Goal: Task Accomplishment & Management: Use online tool/utility

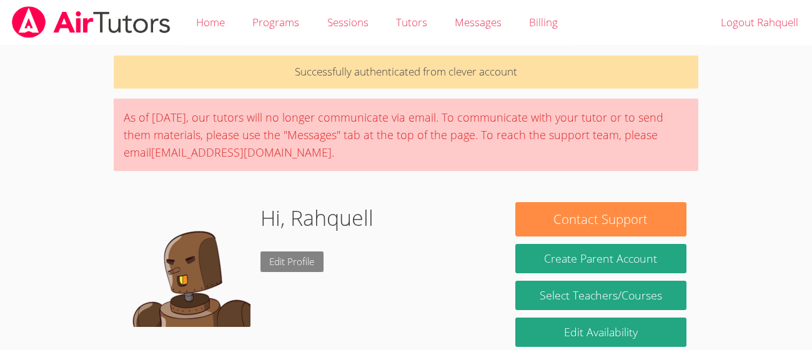
click at [275, 261] on link "Edit Profile" at bounding box center [292, 262] width 64 height 21
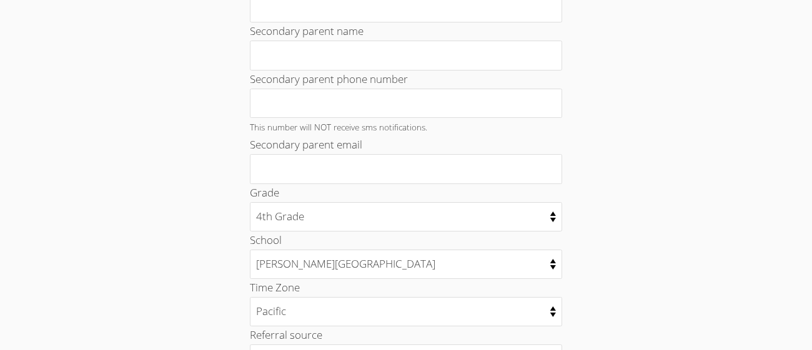
scroll to position [701, 0]
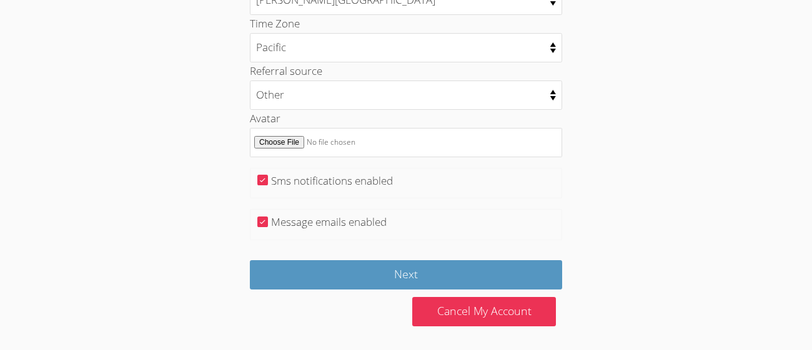
click at [389, 292] on div at bounding box center [328, 299] width 156 height 18
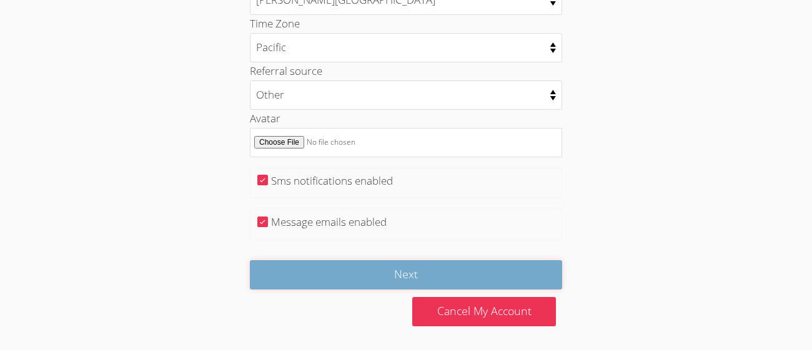
click at [382, 276] on input "Next" at bounding box center [406, 274] width 312 height 29
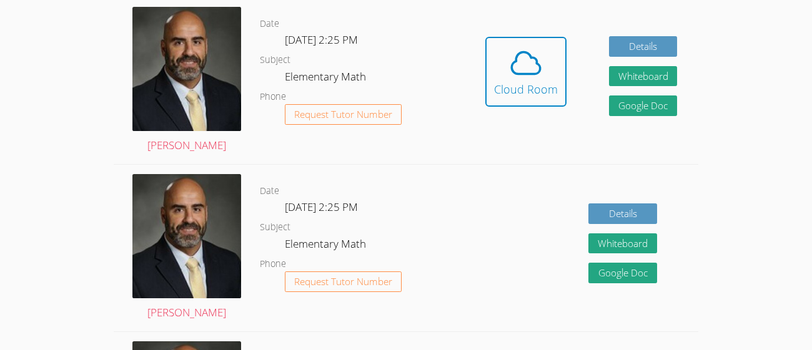
scroll to position [393, 0]
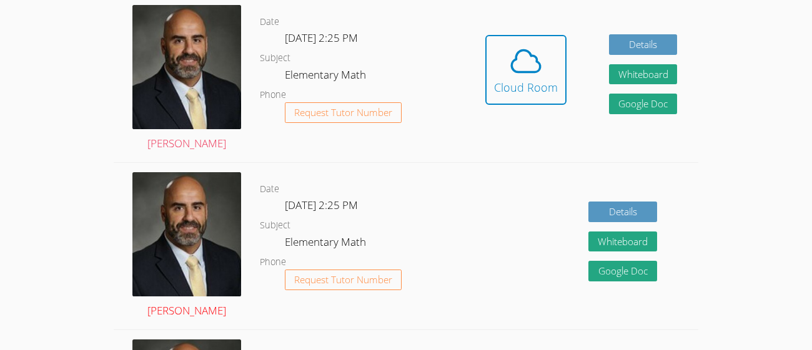
click at [209, 244] on img at bounding box center [186, 234] width 109 height 124
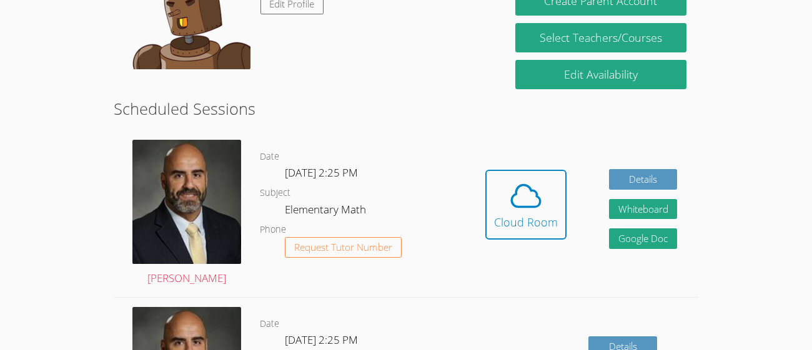
scroll to position [267, 0]
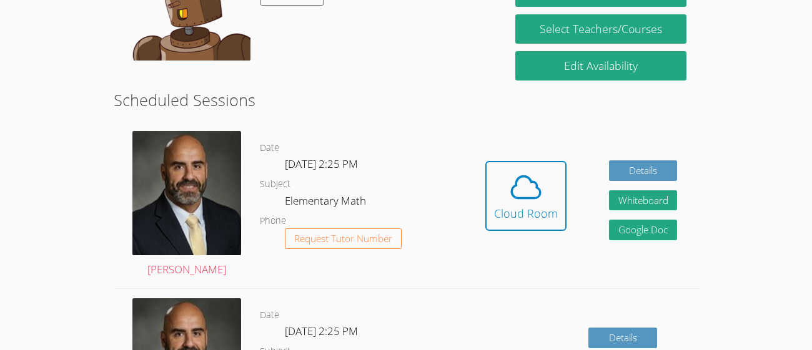
click at [378, 277] on div "Date Tue Oct 7, 2:25 PM Subject Elementary Math Phone Request Tutor Number" at bounding box center [362, 205] width 205 height 167
click at [515, 200] on icon at bounding box center [525, 187] width 35 height 35
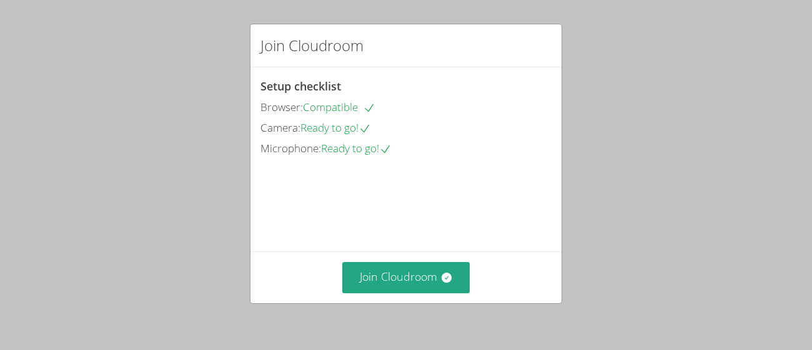
click at [395, 294] on div "Join Cloudroom" at bounding box center [405, 277] width 311 height 51
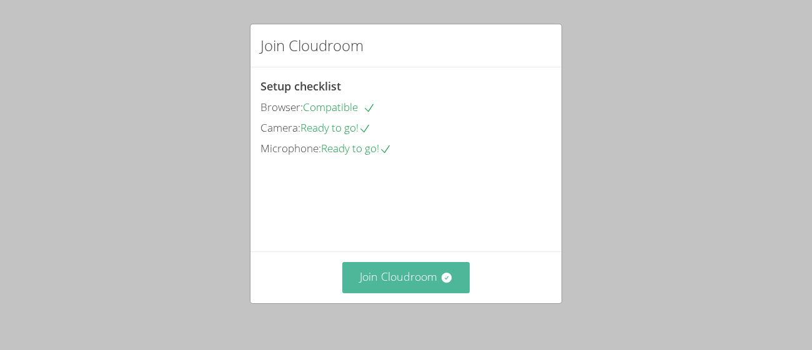
click at [390, 274] on button "Join Cloudroom" at bounding box center [406, 277] width 128 height 31
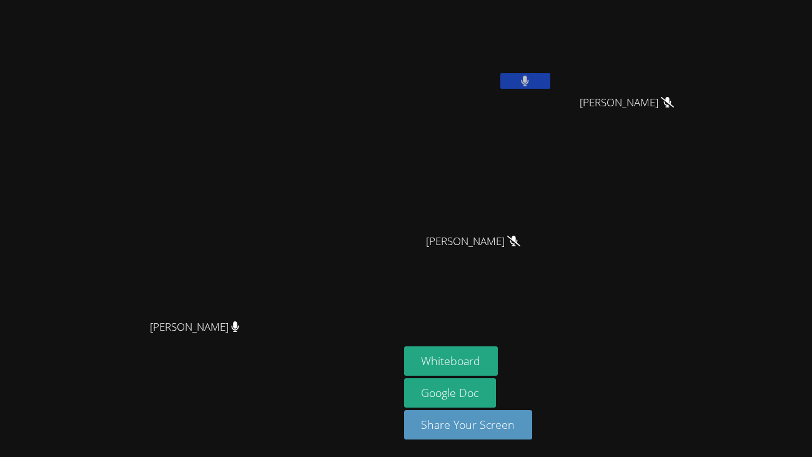
click at [520, 243] on icon at bounding box center [513, 240] width 13 height 11
click at [498, 350] on button "Whiteboard" at bounding box center [451, 360] width 94 height 29
click at [550, 81] on button at bounding box center [525, 81] width 50 height 16
click at [531, 85] on icon at bounding box center [524, 81] width 13 height 11
click at [531, 82] on icon at bounding box center [524, 81] width 13 height 11
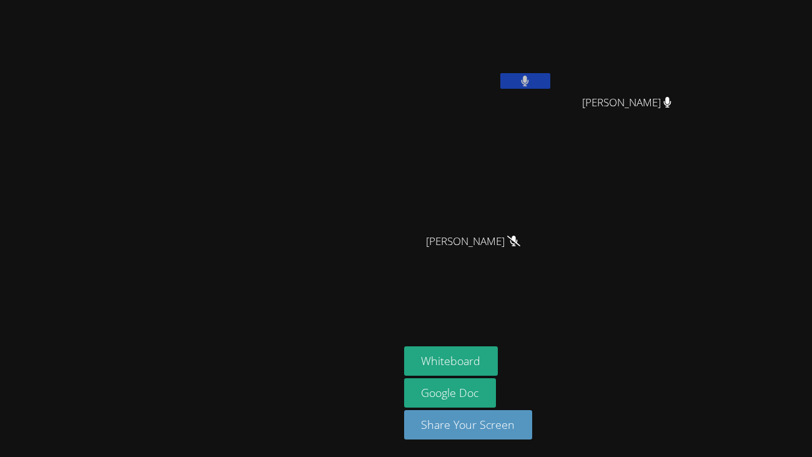
click at [550, 85] on button at bounding box center [525, 81] width 50 height 16
click at [144, 217] on video at bounding box center [199, 203] width 187 height 219
click at [498, 350] on button "Whiteboard" at bounding box center [451, 360] width 94 height 29
click at [550, 86] on button at bounding box center [525, 81] width 50 height 16
click at [550, 78] on button at bounding box center [525, 81] width 50 height 16
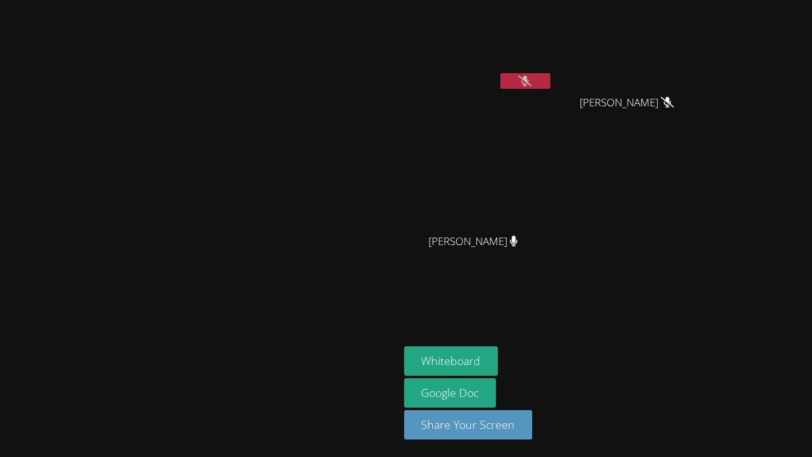
click at [550, 81] on button at bounding box center [525, 81] width 50 height 16
click at [498, 350] on button "Whiteboard" at bounding box center [451, 360] width 94 height 29
click at [529, 76] on icon at bounding box center [525, 81] width 8 height 11
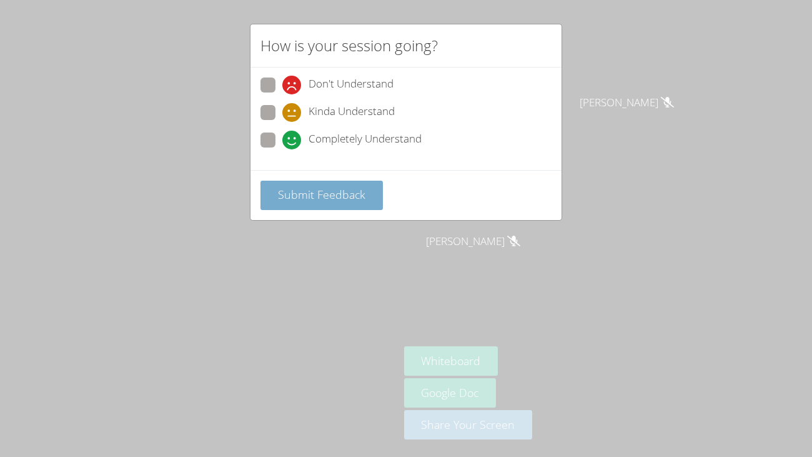
click at [332, 189] on span "Submit Feedback" at bounding box center [321, 194] width 87 height 15
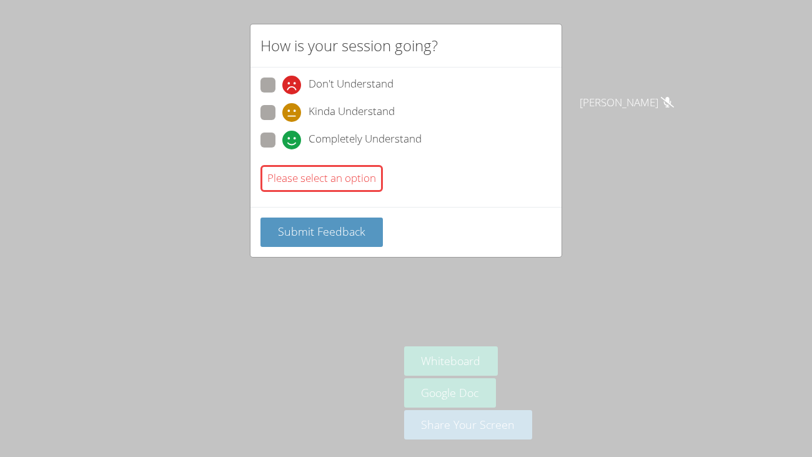
click at [282, 149] on span at bounding box center [282, 149] width 0 height 0
click at [282, 139] on input "Completely Understand" at bounding box center [287, 137] width 11 height 11
radio input "true"
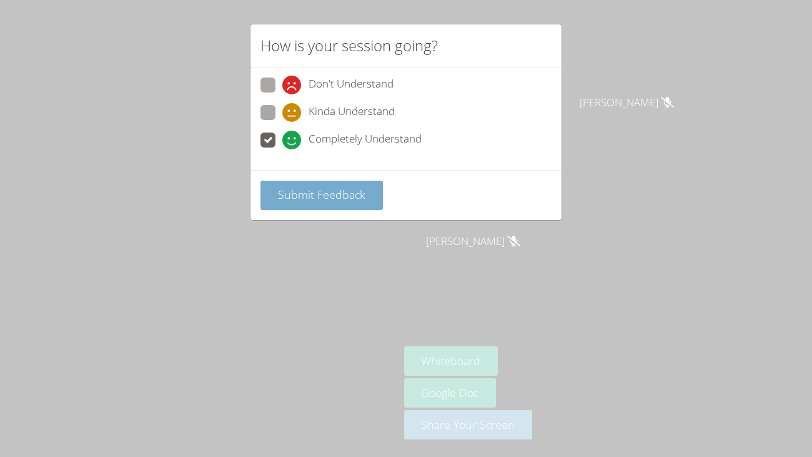
click at [333, 193] on span "Submit Feedback" at bounding box center [321, 194] width 87 height 15
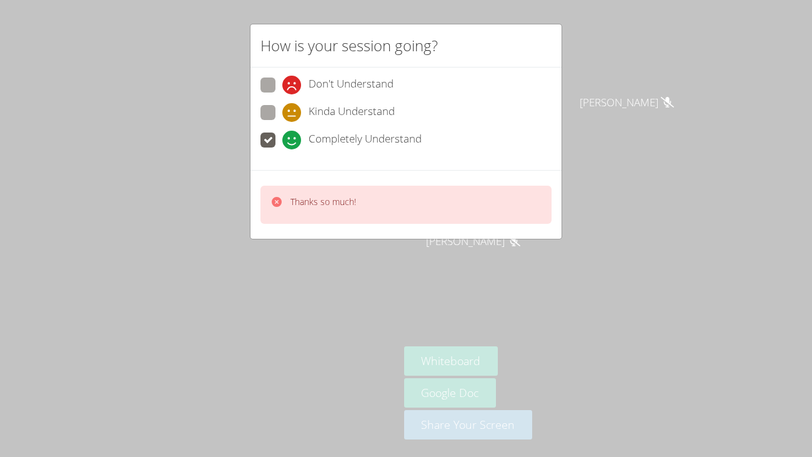
click at [450, 219] on div "Thanks so much!" at bounding box center [405, 204] width 291 height 38
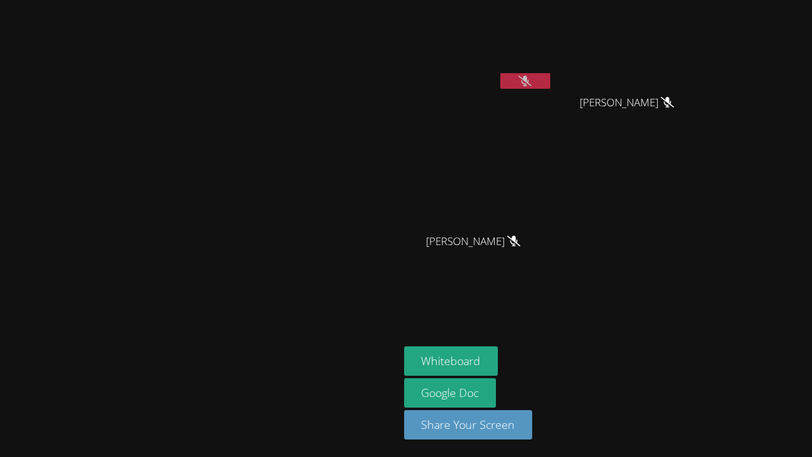
click at [550, 76] on button at bounding box center [525, 81] width 50 height 16
click at [550, 89] on div at bounding box center [525, 82] width 50 height 19
click at [550, 84] on button at bounding box center [525, 81] width 50 height 16
click at [550, 83] on button at bounding box center [525, 81] width 50 height 16
click at [550, 86] on button at bounding box center [525, 81] width 50 height 16
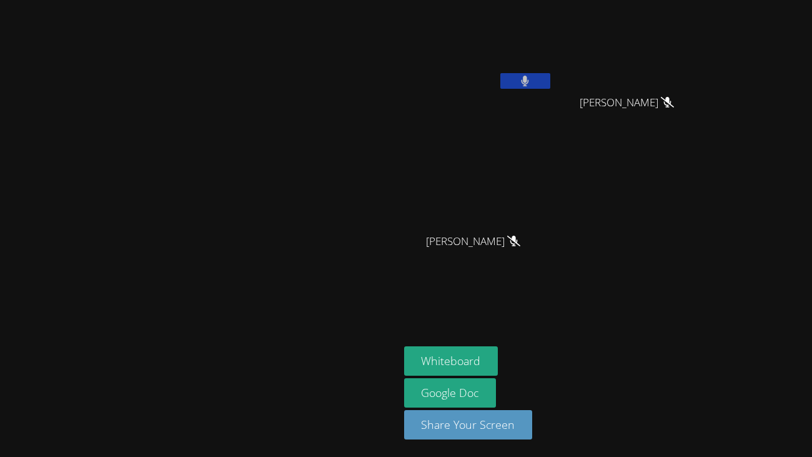
click at [550, 77] on button at bounding box center [525, 81] width 50 height 16
click at [531, 76] on icon at bounding box center [524, 81] width 13 height 11
click at [550, 89] on div at bounding box center [525, 82] width 50 height 19
click at [553, 94] on div "[PERSON_NAME]" at bounding box center [478, 72] width 149 height 134
click at [529, 78] on icon at bounding box center [525, 81] width 8 height 11
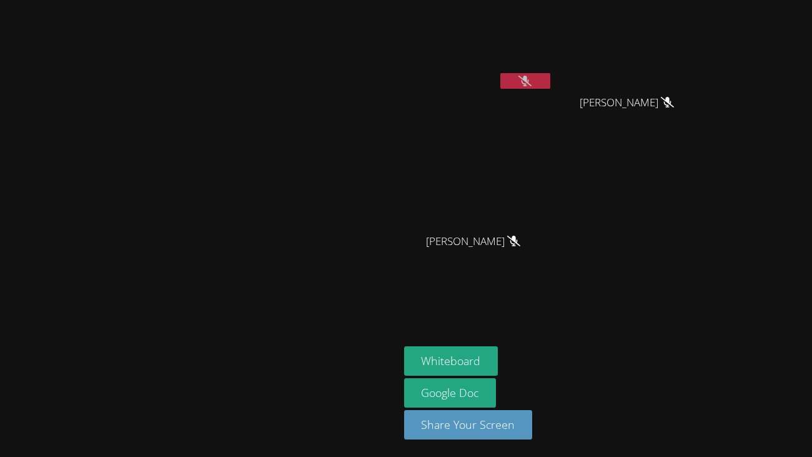
click at [550, 85] on button at bounding box center [525, 81] width 50 height 16
